Goal: Task Accomplishment & Management: Manage account settings

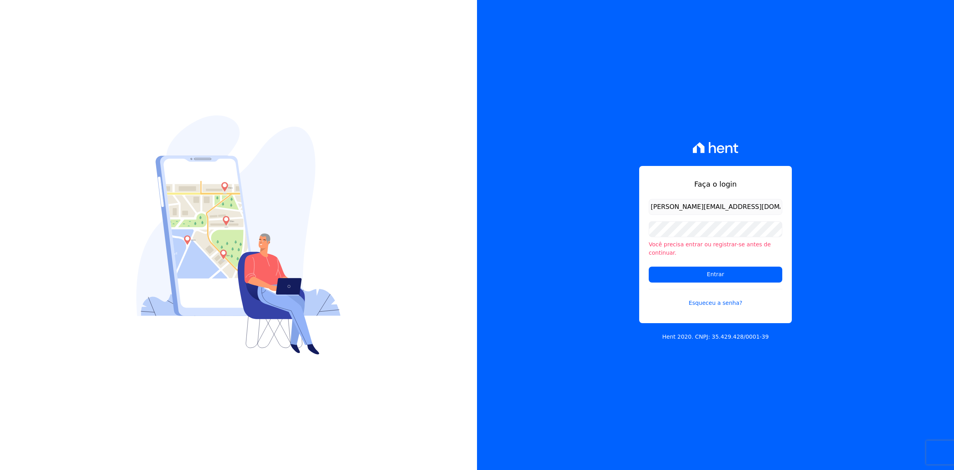
click at [672, 215] on input "marla@apiceincorporadora.com.br" at bounding box center [716, 207] width 134 height 16
drag, startPoint x: 666, startPoint y: 211, endPoint x: 580, endPoint y: 211, distance: 85.9
click at [581, 211] on div "Faça o login marla@apiceincorporadora.com.br Você precisa entrar ou registrar-s…" at bounding box center [715, 235] width 477 height 470
type input "[EMAIL_ADDRESS][DOMAIN_NAME]"
click at [649, 266] on input "Entrar" at bounding box center [716, 274] width 134 height 16
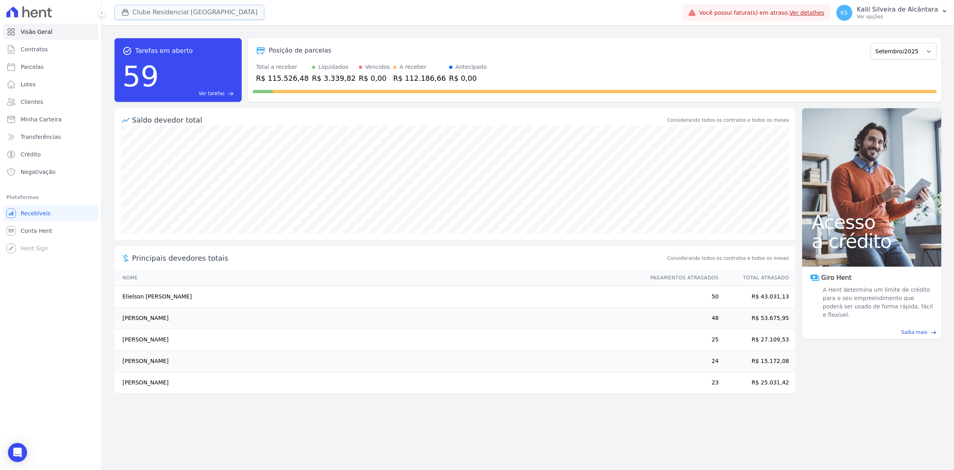
click at [171, 7] on button "Clube Residencial [GEOGRAPHIC_DATA]" at bounding box center [189, 12] width 150 height 15
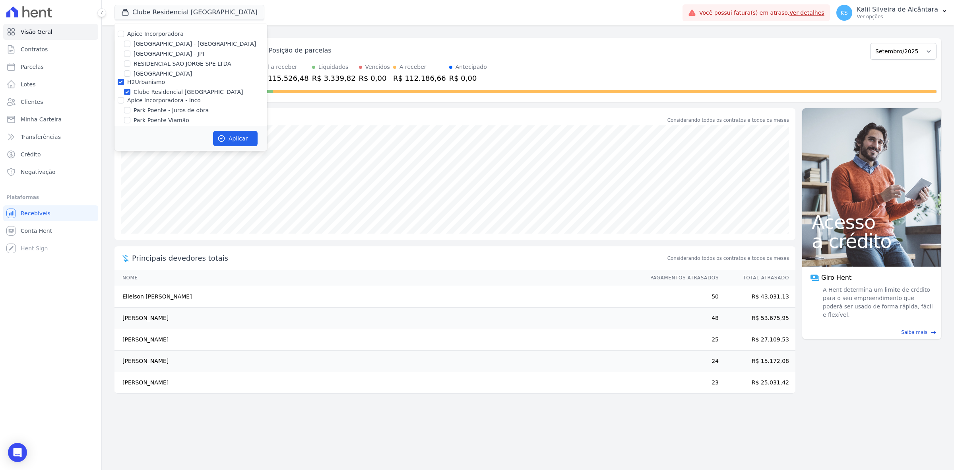
click at [138, 79] on label "H2Urbanismo" at bounding box center [146, 82] width 38 height 6
click at [124, 79] on input "H2Urbanismo" at bounding box center [121, 82] width 6 height 6
checkbox input "false"
click at [146, 40] on label "[GEOGRAPHIC_DATA] - [GEOGRAPHIC_DATA]" at bounding box center [195, 44] width 122 height 8
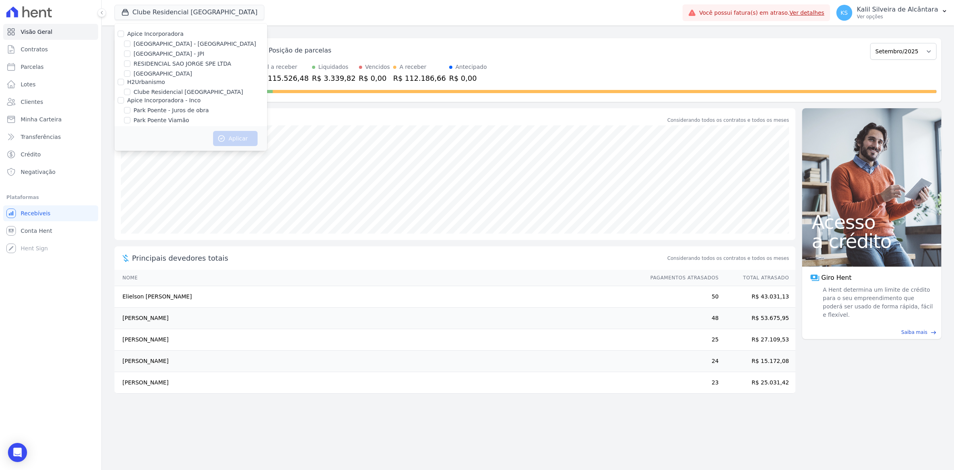
click at [130, 41] on input "[GEOGRAPHIC_DATA] - [GEOGRAPHIC_DATA]" at bounding box center [127, 44] width 6 height 6
checkbox input "true"
click at [142, 54] on label "[GEOGRAPHIC_DATA] - JPI" at bounding box center [169, 54] width 71 height 8
click at [130, 54] on input "[GEOGRAPHIC_DATA] - JPI" at bounding box center [127, 53] width 6 height 6
checkbox input "true"
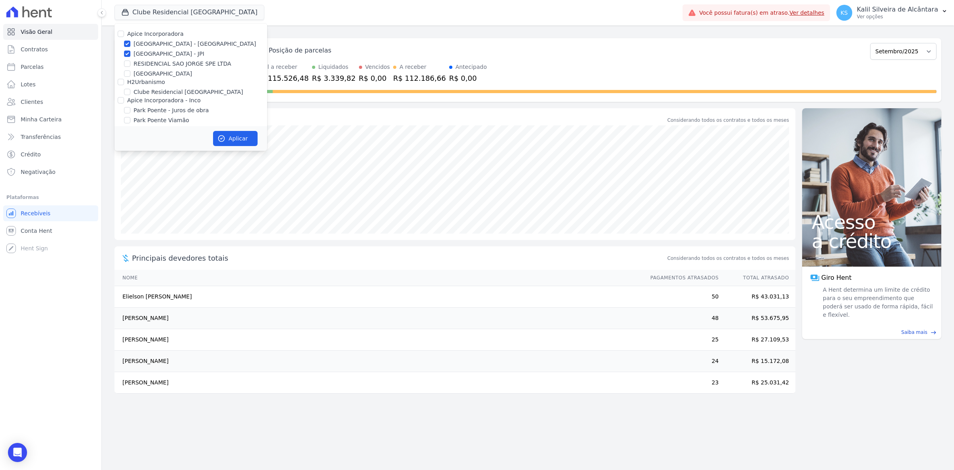
click at [156, 112] on label "Park Poente - Juros de obra" at bounding box center [171, 110] width 75 height 8
click at [130, 112] on input "Park Poente - Juros de obra" at bounding box center [127, 110] width 6 height 6
checkbox input "true"
click at [155, 117] on label "Park Poente Viamão" at bounding box center [162, 120] width 56 height 8
click at [130, 117] on input "Park Poente Viamão" at bounding box center [127, 120] width 6 height 6
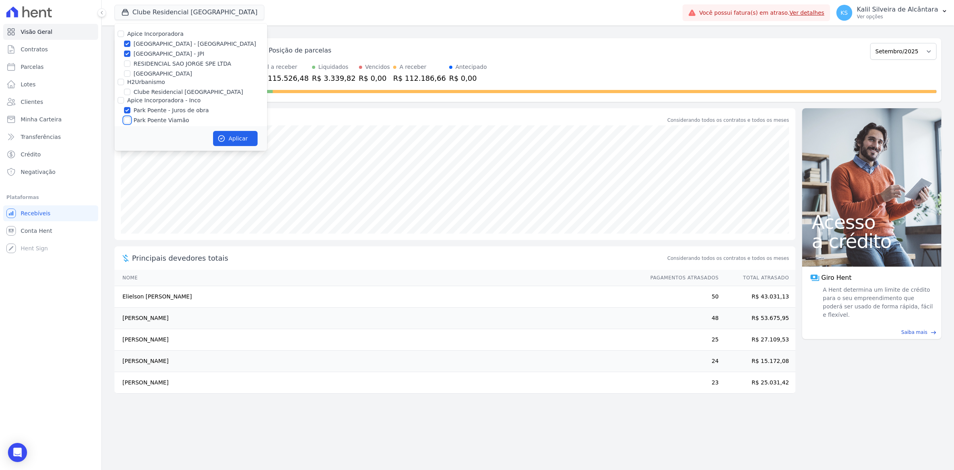
checkbox input "true"
click at [157, 111] on label "Park Poente Viamão - Inco" at bounding box center [170, 115] width 73 height 8
click at [130, 112] on input "Park Poente Viamão - Inco" at bounding box center [127, 115] width 6 height 6
checkbox input "true"
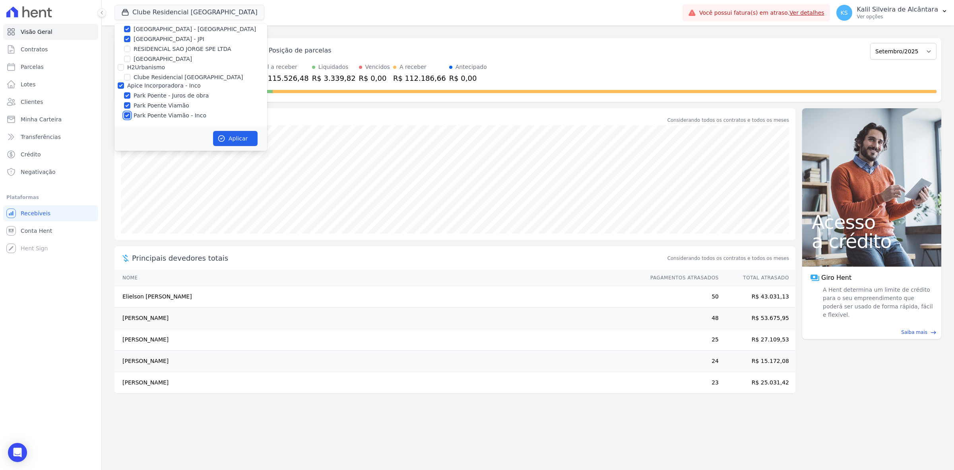
checkbox input "true"
click at [182, 95] on label "Park Poente - Juros de obra" at bounding box center [171, 95] width 75 height 8
click at [130, 95] on input "Park Poente - Juros de obra" at bounding box center [127, 95] width 6 height 6
checkbox input "false"
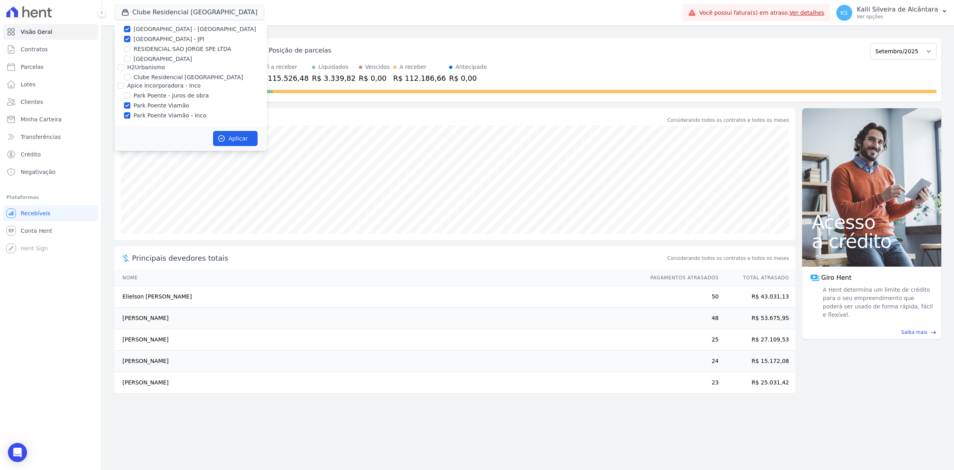
click at [183, 95] on label "Park Poente - Juros de obra" at bounding box center [171, 95] width 75 height 8
click at [130, 95] on input "Park Poente - Juros de obra" at bounding box center [127, 95] width 6 height 6
checkbox input "true"
click at [240, 138] on button "Aplicar" at bounding box center [235, 138] width 45 height 15
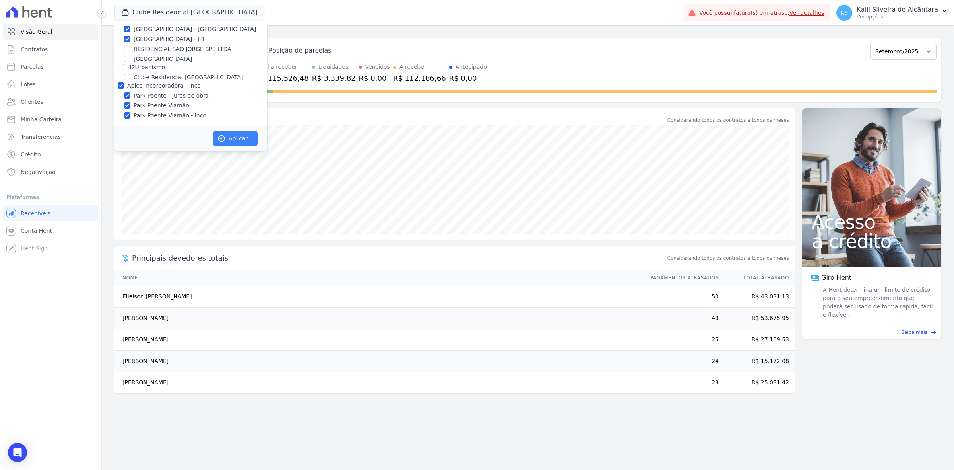
scroll to position [13, 0]
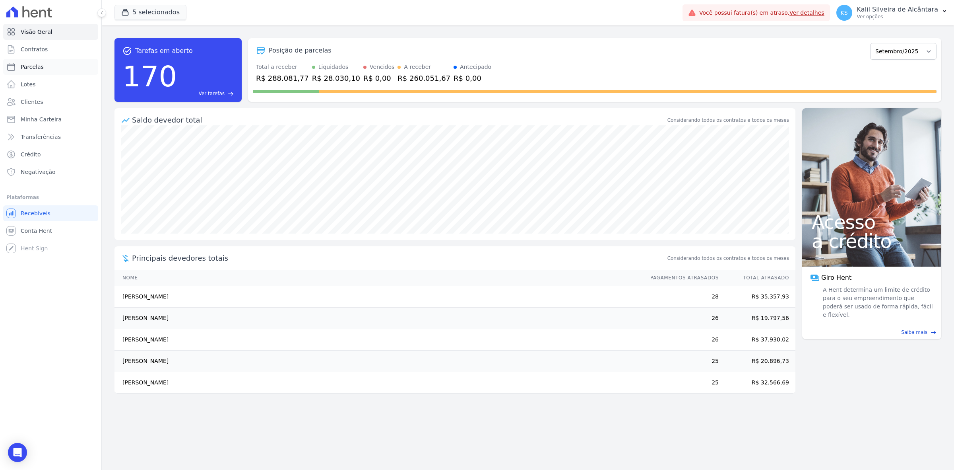
click at [52, 72] on link "Parcelas" at bounding box center [50, 67] width 95 height 16
select select
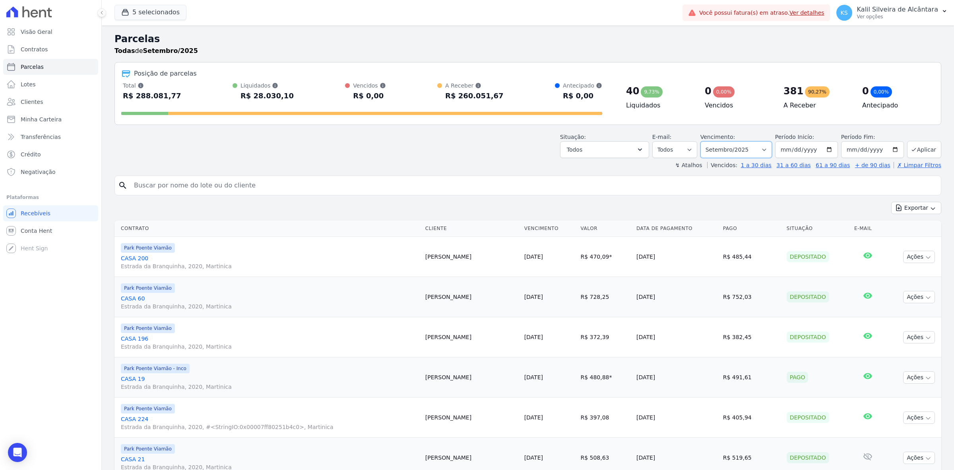
click at [762, 157] on select "Filtrar por período ──────── Todos os meses Novembro/2022 Dezembro/2022 Janeiro…" at bounding box center [736, 149] width 72 height 17
click at [756, 156] on select "Filtrar por período ──────── Todos os meses Novembro/2022 Dezembro/2022 Janeiro…" at bounding box center [736, 149] width 72 height 17
click at [752, 158] on select "Filtrar por período ──────── Todos os meses Novembro/2022 Dezembro/2022 Janeiro…" at bounding box center [736, 149] width 72 height 17
select select "date_range_filter"
click at [703, 141] on select "Filtrar por período ──────── Todos os meses Novembro/2022 Dezembro/2022 Janeiro…" at bounding box center [736, 149] width 72 height 17
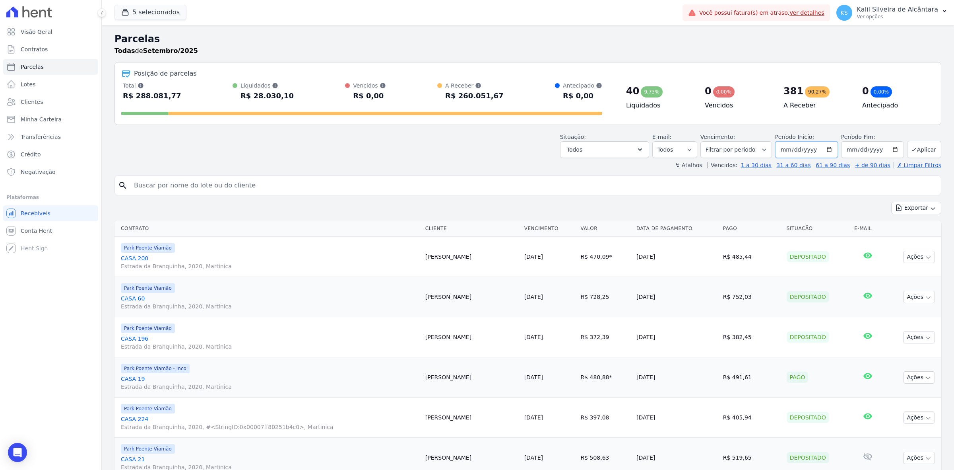
click at [828, 152] on input "2025-09-01" at bounding box center [806, 149] width 63 height 17
type input "2023-01-01"
click at [886, 150] on input "2025-09-30" at bounding box center [872, 149] width 63 height 17
type input "2025-12-31"
click at [920, 149] on button "Aplicar" at bounding box center [924, 149] width 34 height 17
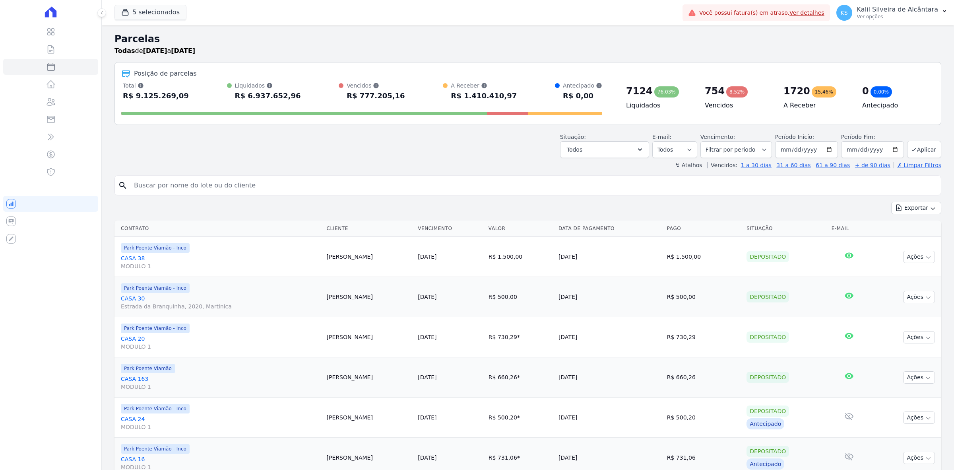
select select
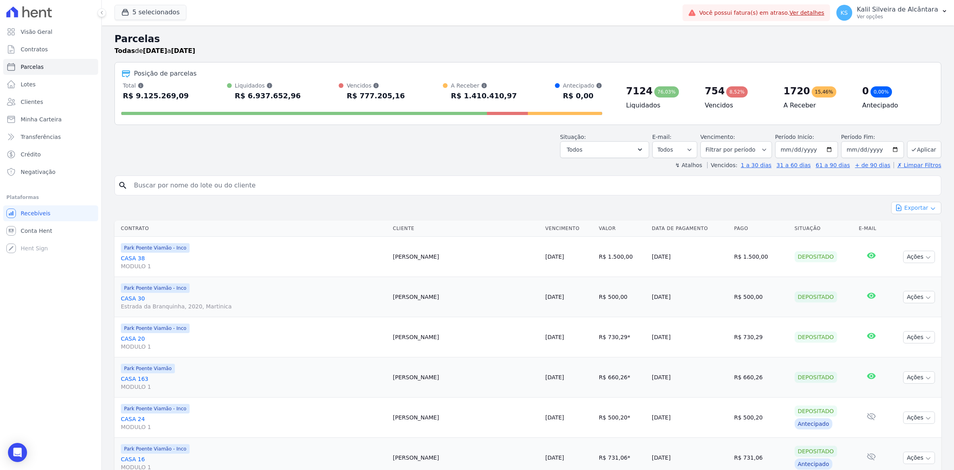
click at [919, 210] on button "Exportar" at bounding box center [916, 208] width 50 height 12
click at [927, 241] on span "Exportar CSV" at bounding box center [915, 240] width 42 height 8
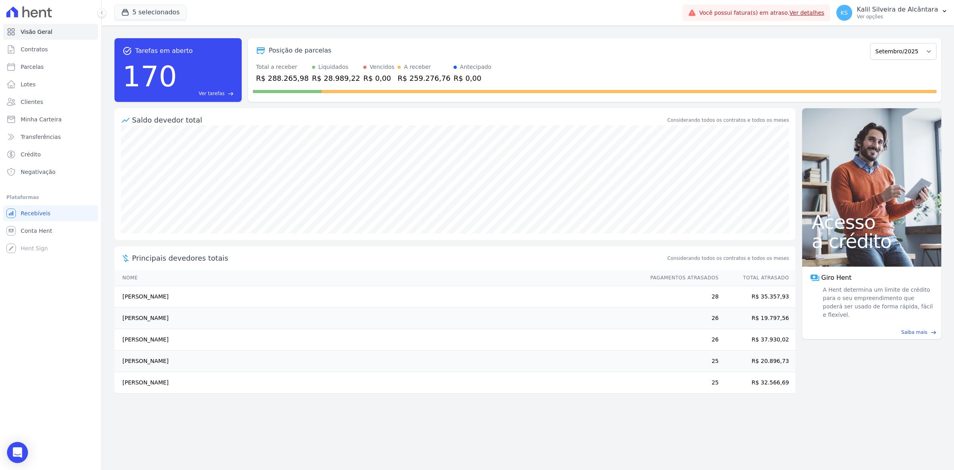
click at [16, 452] on icon "Open Intercom Messenger" at bounding box center [17, 452] width 9 height 10
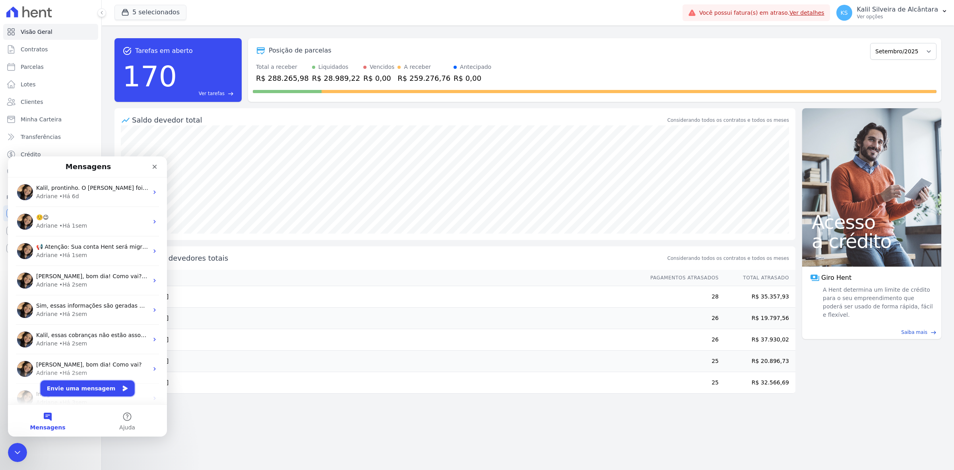
click at [122, 388] on icon "Envie uma mensagem" at bounding box center [125, 388] width 6 height 6
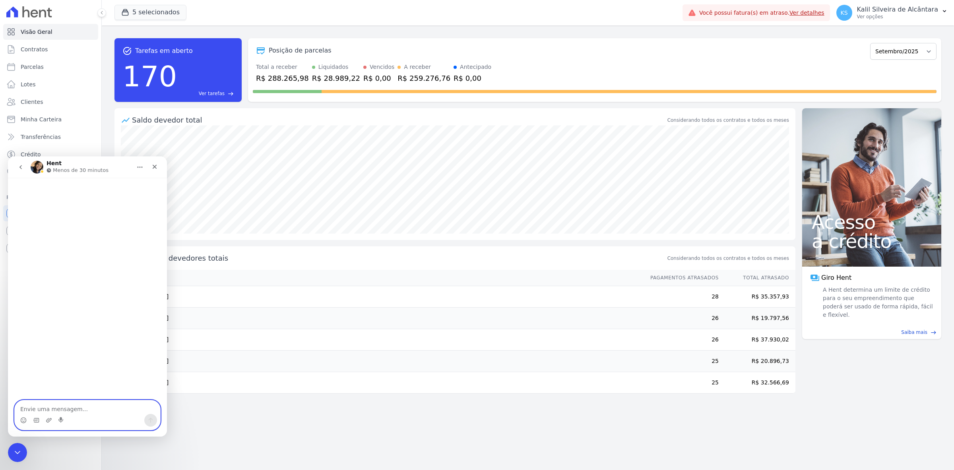
click at [70, 400] on textarea "Envie uma mensagem..." at bounding box center [88, 407] width 146 height 14
click at [74, 403] on textarea "Envie uma mensagem..." at bounding box center [88, 407] width 146 height 14
type textarea "Olá, bom dia! É possível cancelar uma renegociação já feita no sistema?"
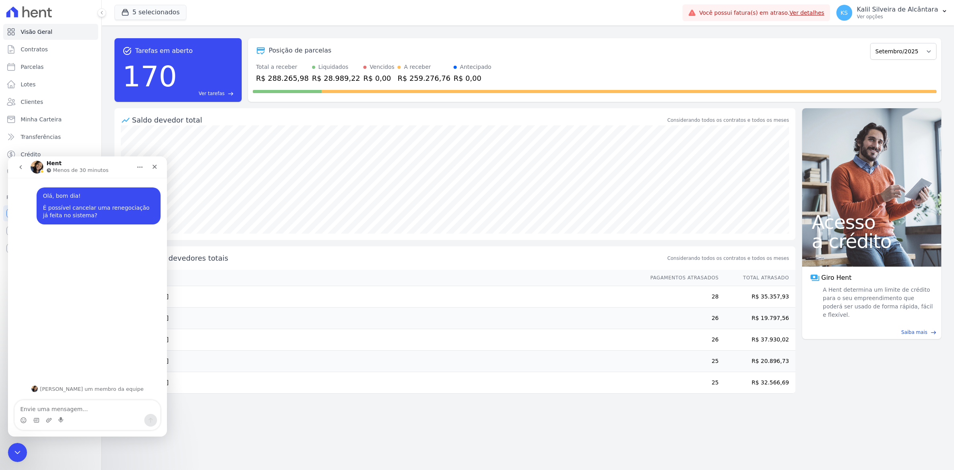
click at [165, 36] on div "task_alt Tarefas em aberto 170 Ver tarefas east Posição de parcelas Novembro/20…" at bounding box center [527, 70] width 827 height 76
click at [12, 444] on div "Encerramento do Messenger da Intercom" at bounding box center [16, 450] width 19 height 19
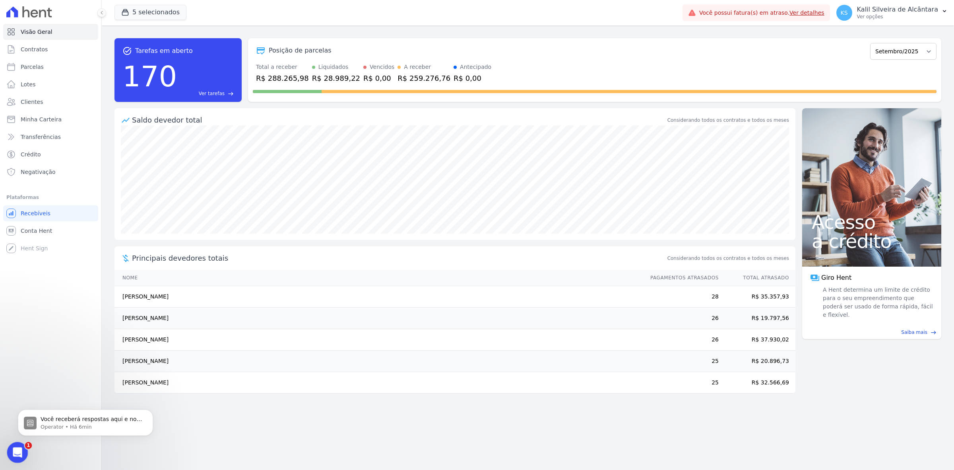
click at [24, 459] on div "1" at bounding box center [17, 452] width 21 height 21
click at [21, 456] on div "Abertura do Messenger da Intercom" at bounding box center [16, 451] width 26 height 26
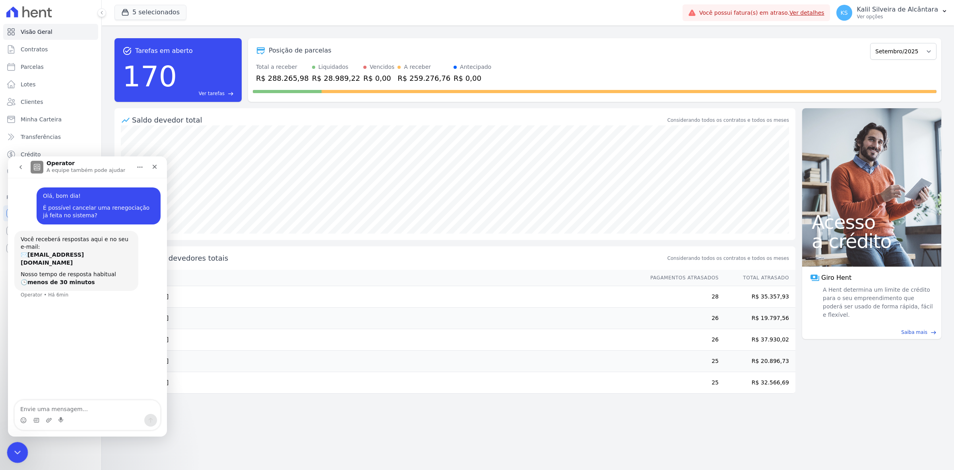
click at [17, 452] on icon "Encerramento do Messenger da Intercom" at bounding box center [17, 451] width 10 height 10
